Goal: Find specific page/section: Find specific page/section

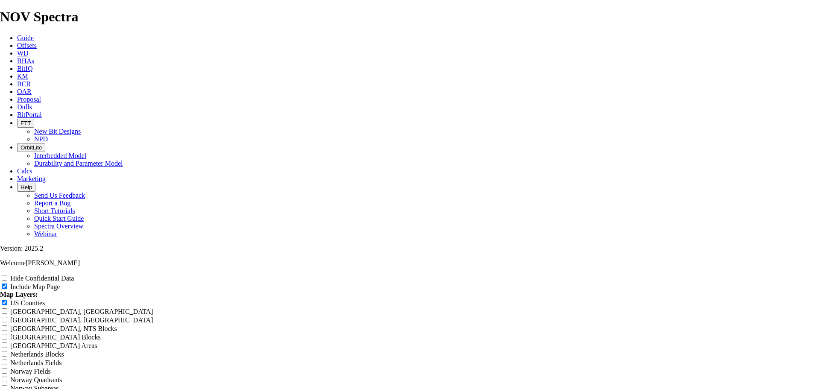
scroll to position [457, 0]
click at [37, 42] on link "Offsets" at bounding box center [27, 45] width 20 height 7
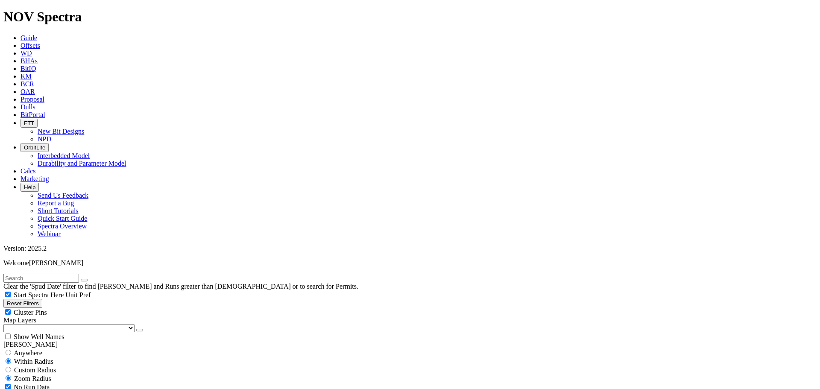
drag, startPoint x: 360, startPoint y: 11, endPoint x: 381, endPoint y: 18, distance: 21.6
click at [35, 103] on link "Dulls" at bounding box center [28, 106] width 15 height 7
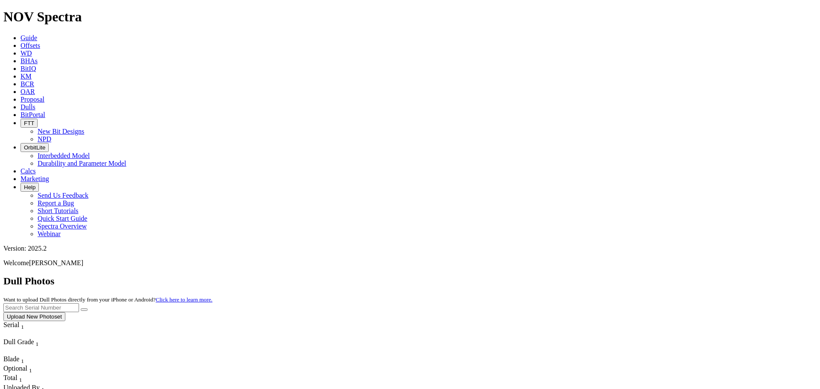
click at [79, 303] on input "text" at bounding box center [41, 307] width 76 height 9
type input "a320850"
click at [81, 308] on button "submit" at bounding box center [84, 309] width 7 height 3
click at [79, 303] on input "a320850" at bounding box center [41, 307] width 76 height 9
click at [88, 308] on button "submit" at bounding box center [84, 309] width 7 height 3
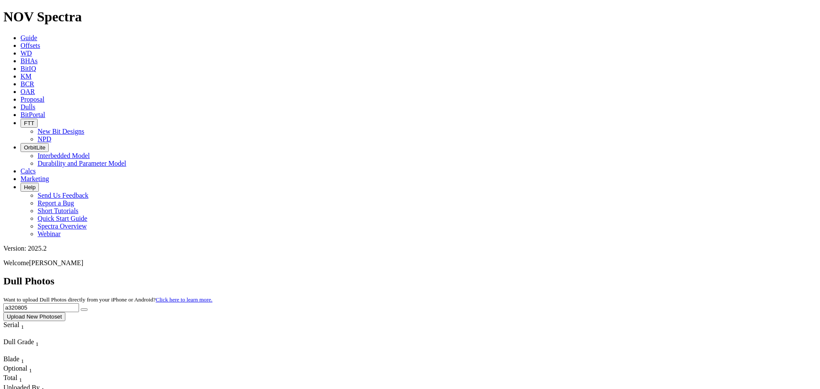
click at [79, 303] on input "a320805" at bounding box center [41, 307] width 76 height 9
type input "a321120"
click at [84, 310] on icon "submit" at bounding box center [84, 310] width 0 height 0
